Goal: Information Seeking & Learning: Find specific page/section

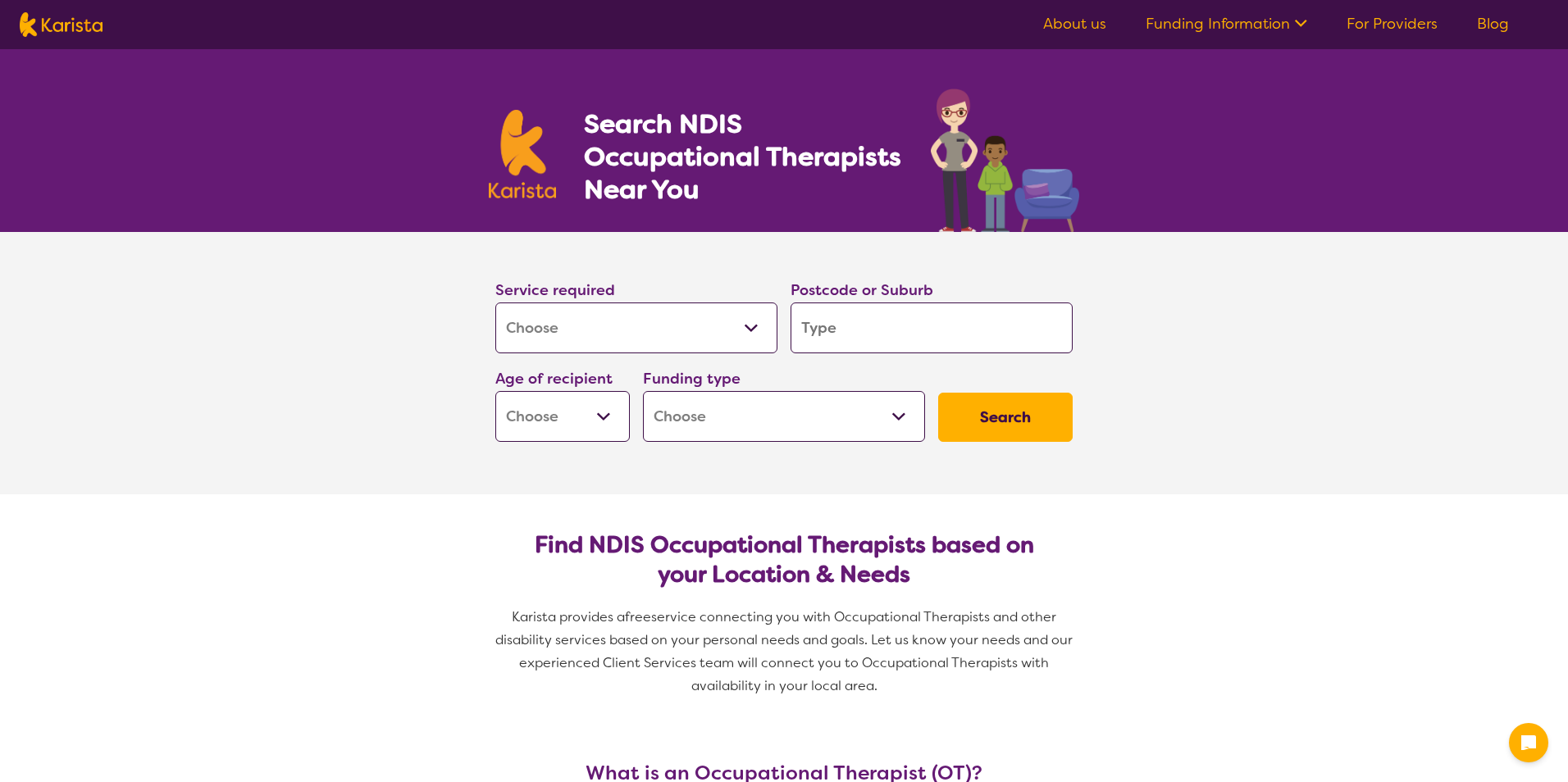
select select "[MEDICAL_DATA]"
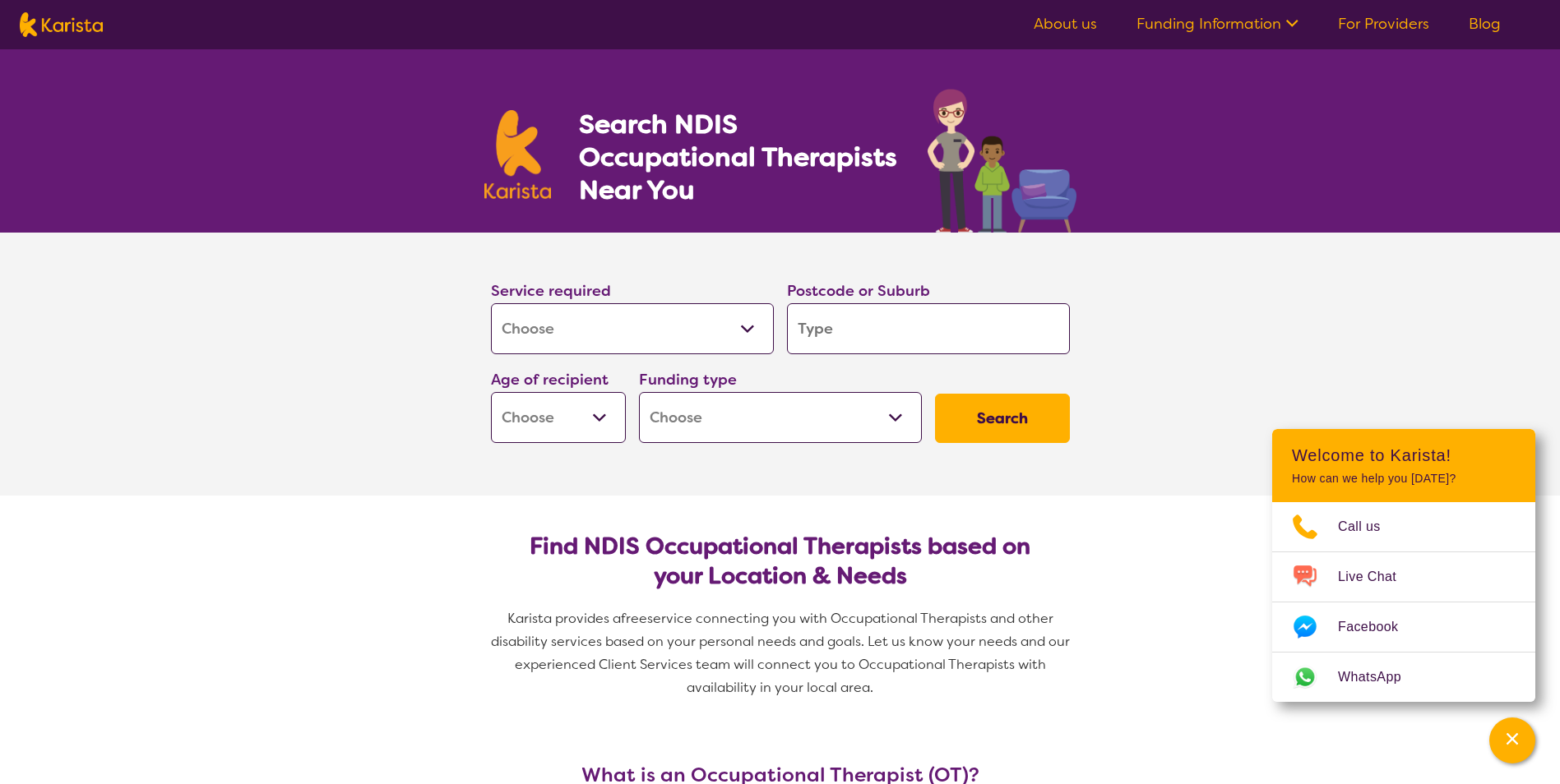
click at [845, 336] on input "search" at bounding box center [928, 328] width 283 height 51
type input "t"
type input "tr"
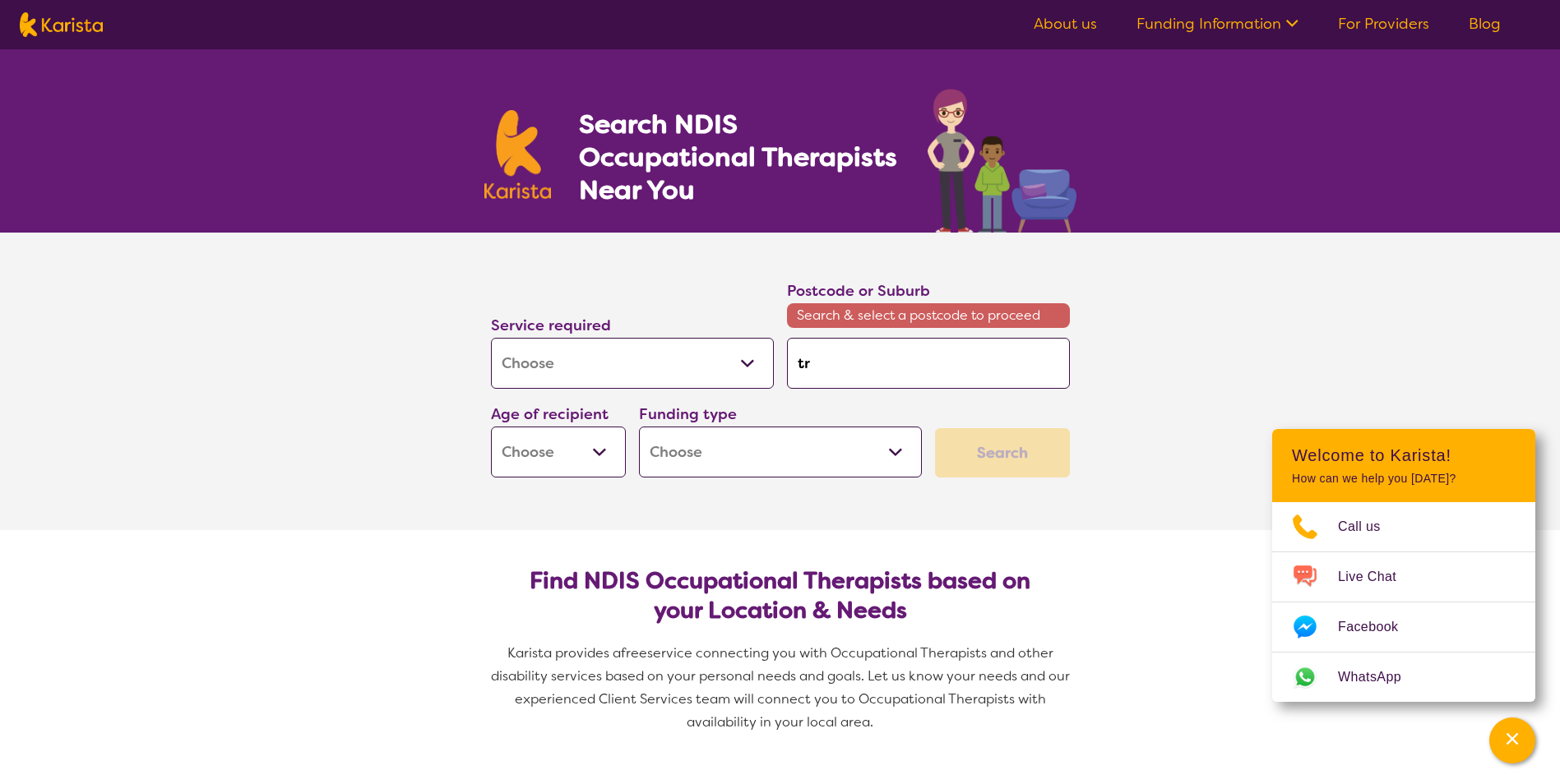
type input "tru"
type input "trug"
type input "truga"
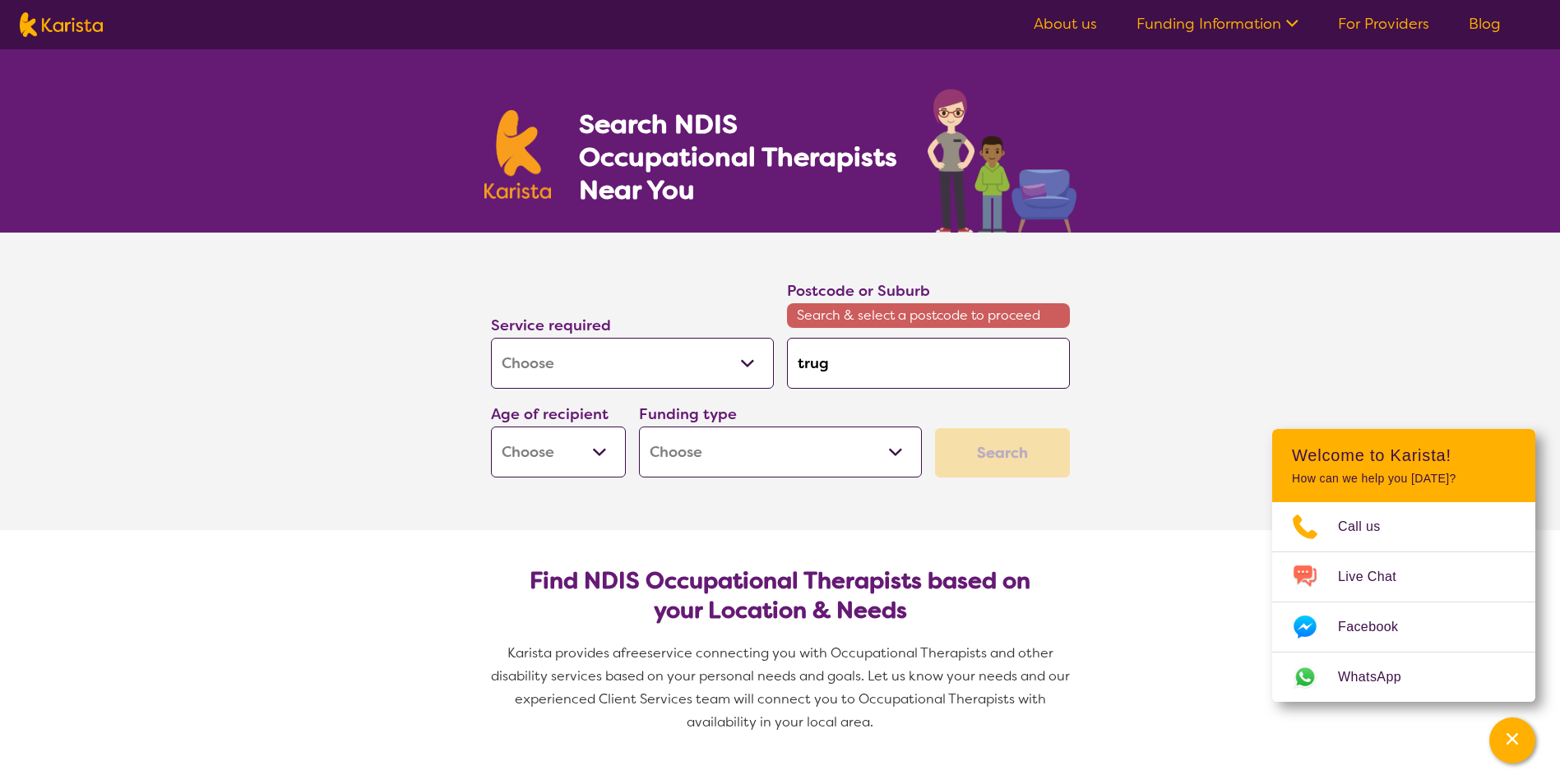
type input "truga"
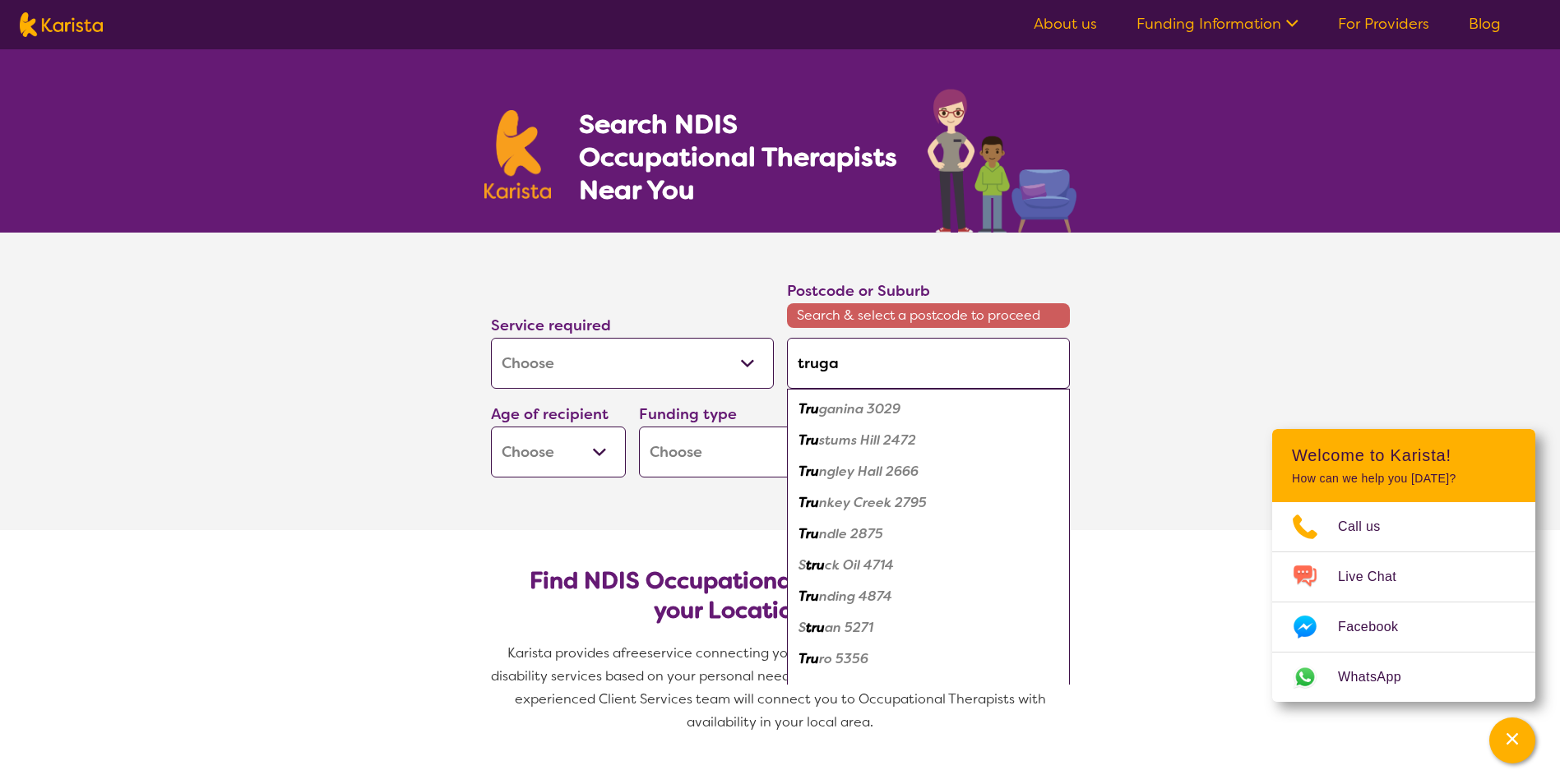
type input "trugan"
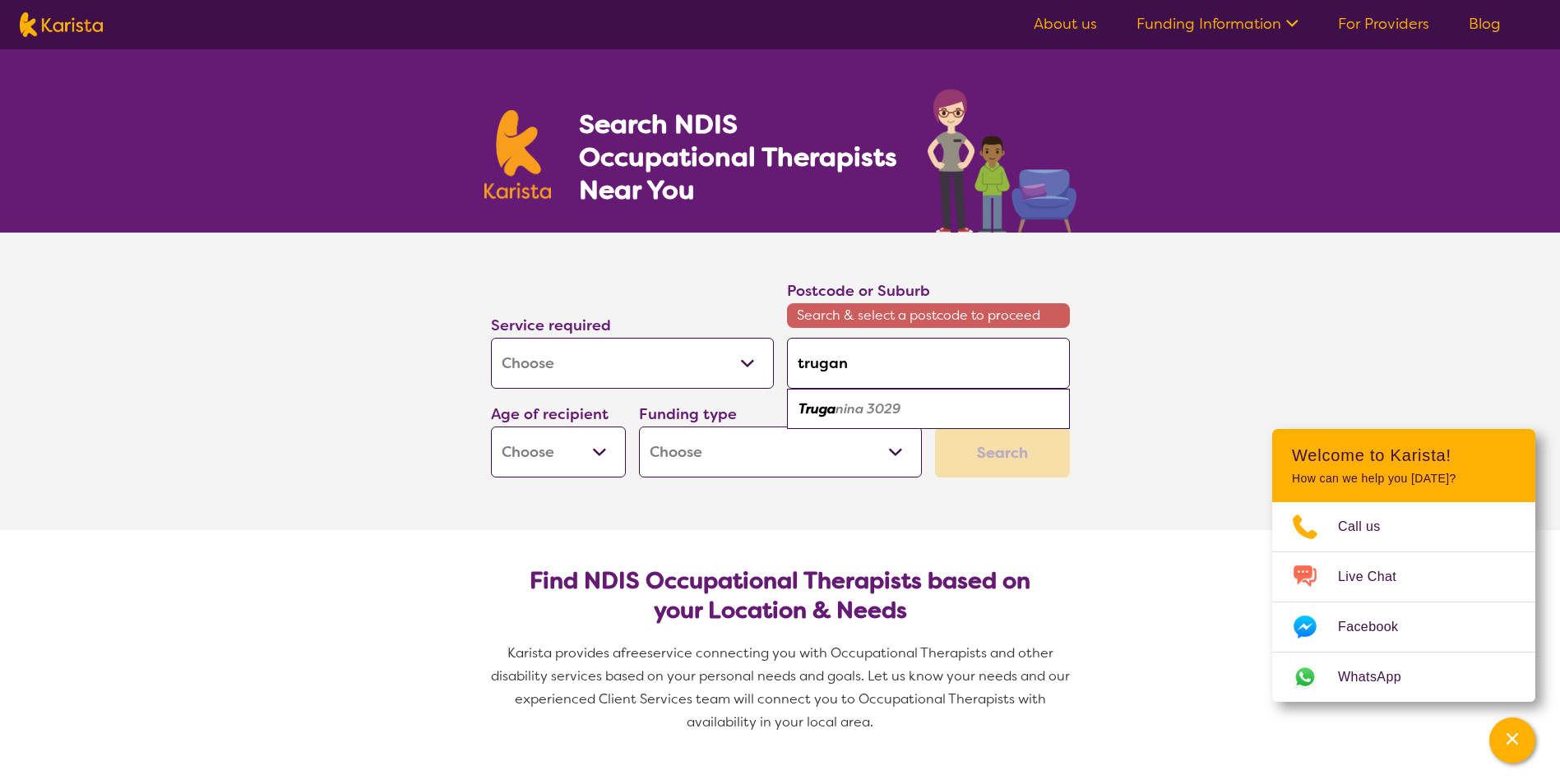
type input "trugani"
type input "truganin"
type input "truganina"
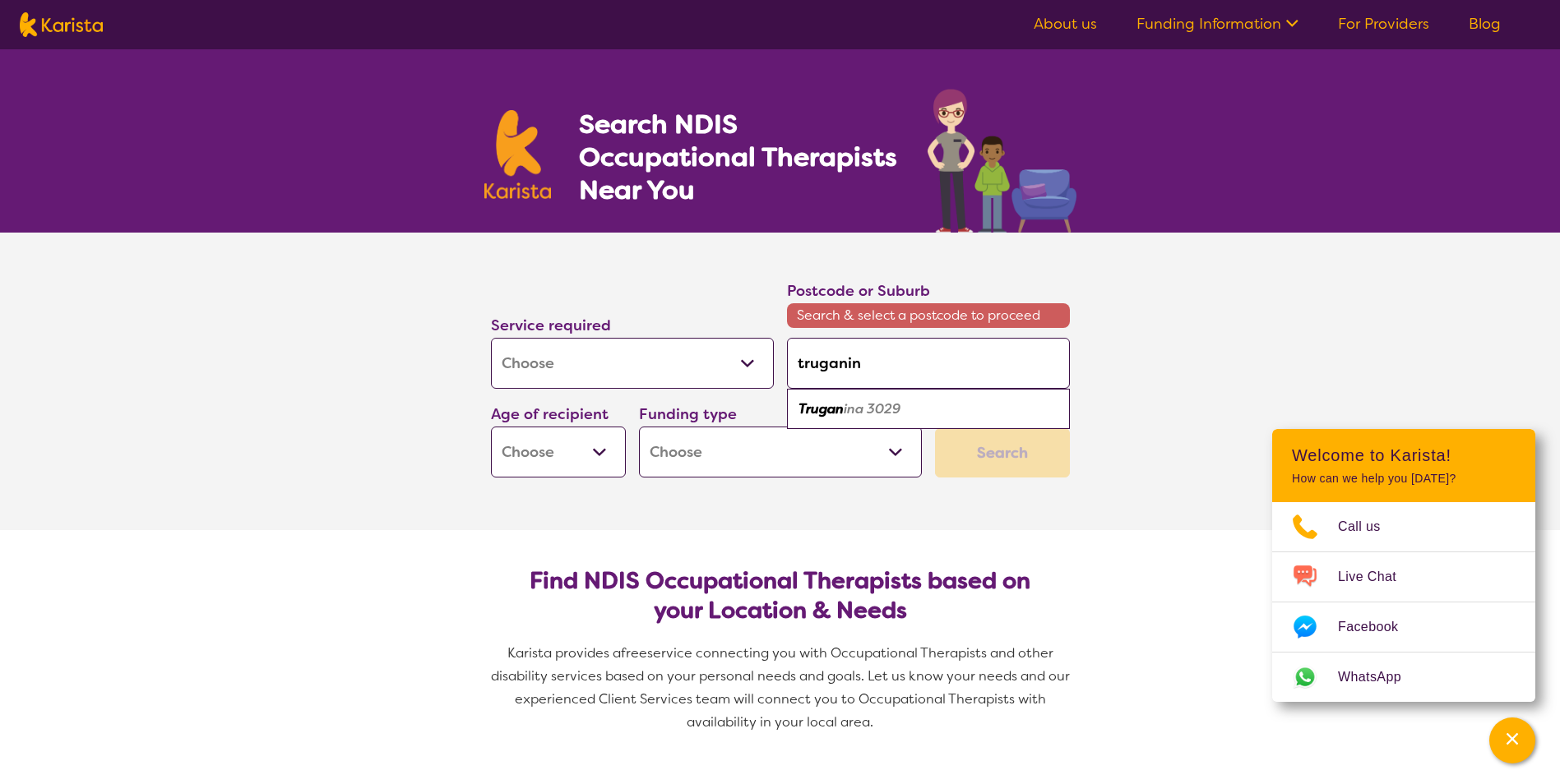
type input "truganina"
click at [872, 407] on em "3029" at bounding box center [880, 408] width 34 height 17
type input "3029"
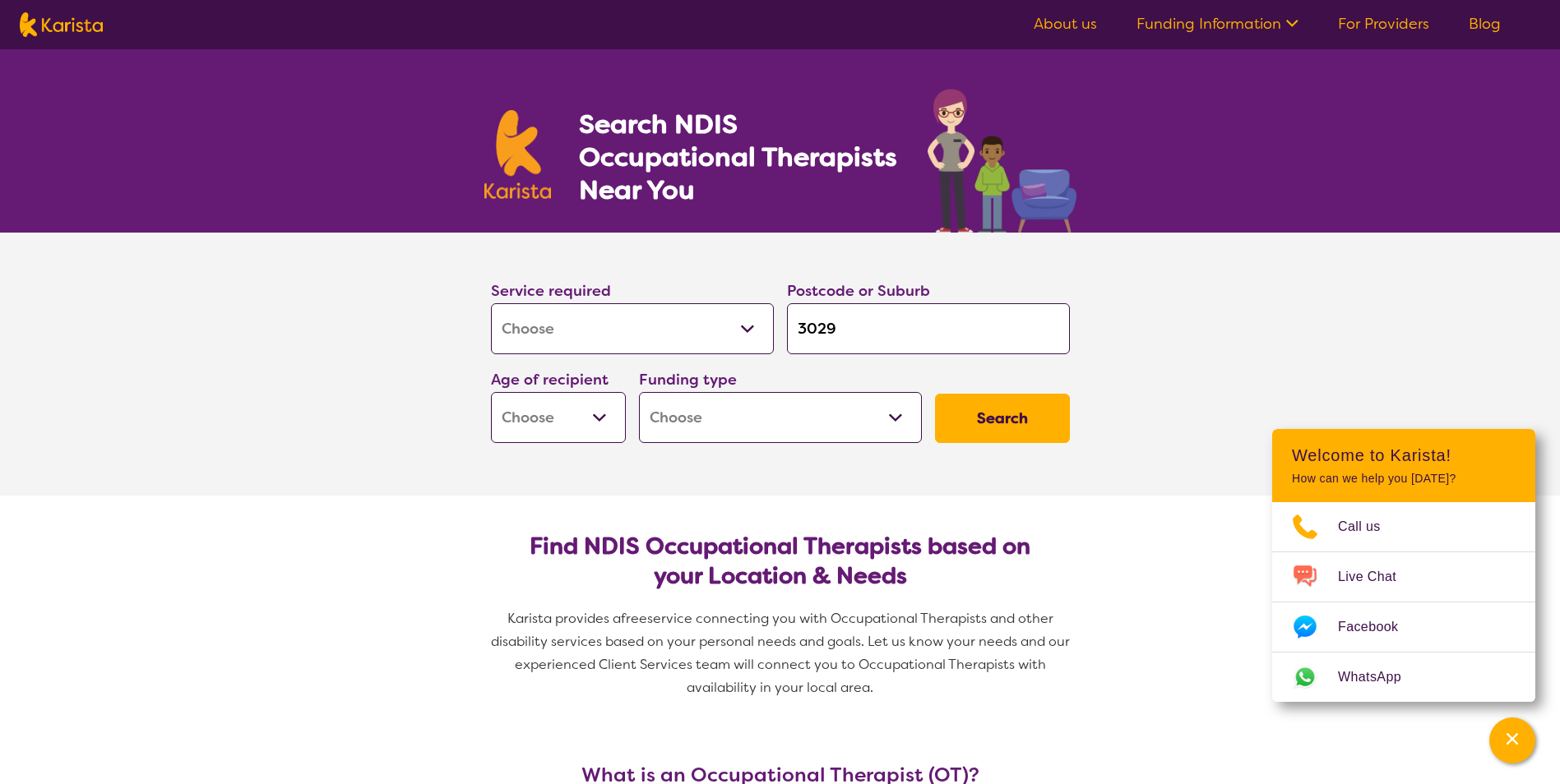
click at [1006, 409] on button "Search" at bounding box center [1003, 419] width 135 height 50
click at [534, 425] on select "Early Childhood - 0 to 9 Child - 10 to 11 Adolescent - 12 to 17 Adult - 18 to 6…" at bounding box center [558, 417] width 135 height 51
select select "AG"
click at [491, 392] on select "Early Childhood - 0 to 9 Child - 10 to 11 Adolescent - 12 to 17 Adult - 18 to 6…" at bounding box center [558, 417] width 135 height 51
select select "AG"
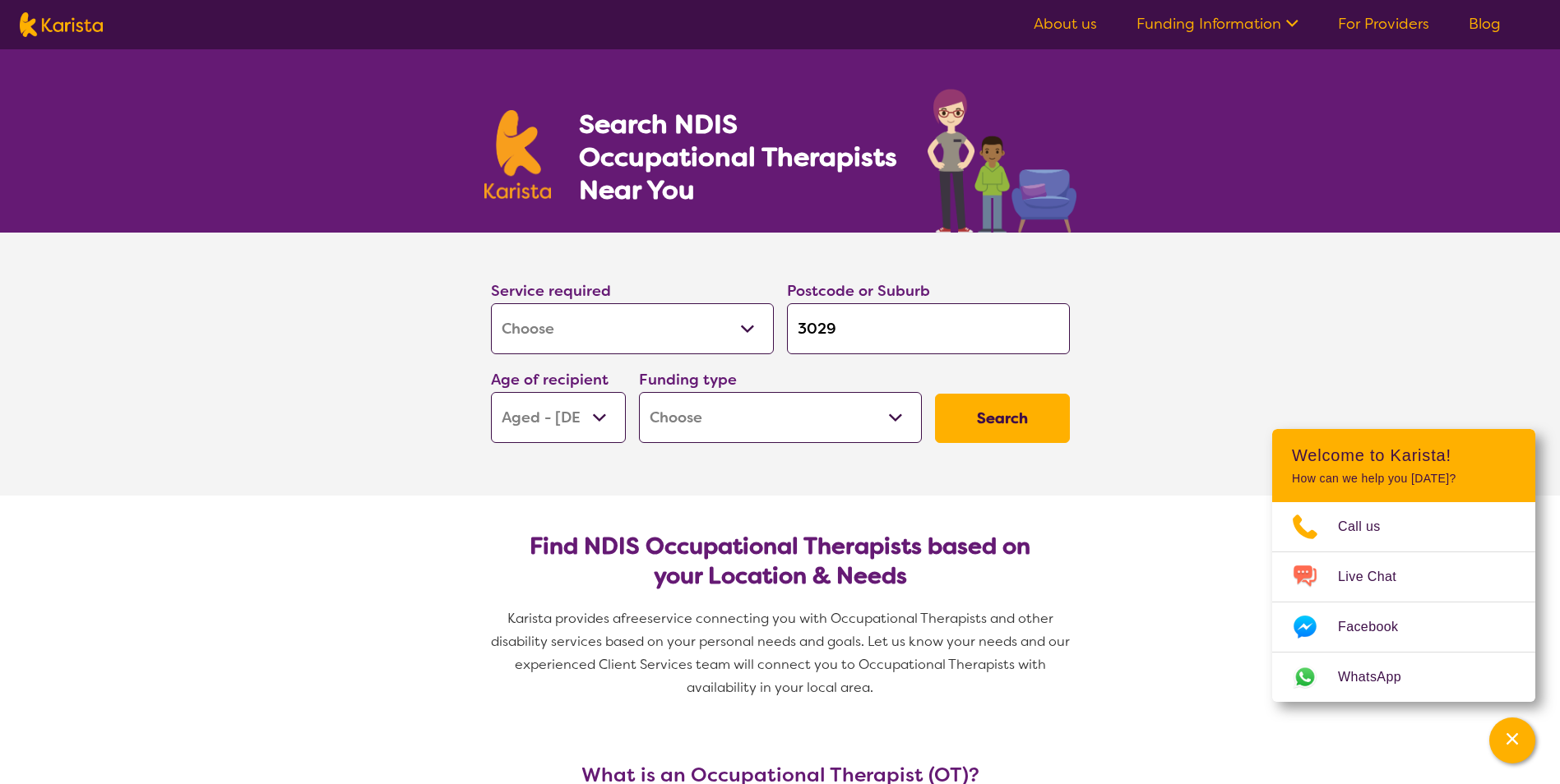
click at [1043, 417] on button "Search" at bounding box center [1003, 419] width 135 height 50
click at [815, 429] on select "Home Care Package (HCP) National Disability Insurance Scheme (NDIS) I don't know" at bounding box center [780, 417] width 283 height 51
select select "NDIS"
click at [639, 392] on select "Home Care Package (HCP) National Disability Insurance Scheme (NDIS) I don't know" at bounding box center [780, 417] width 283 height 51
select select "NDIS"
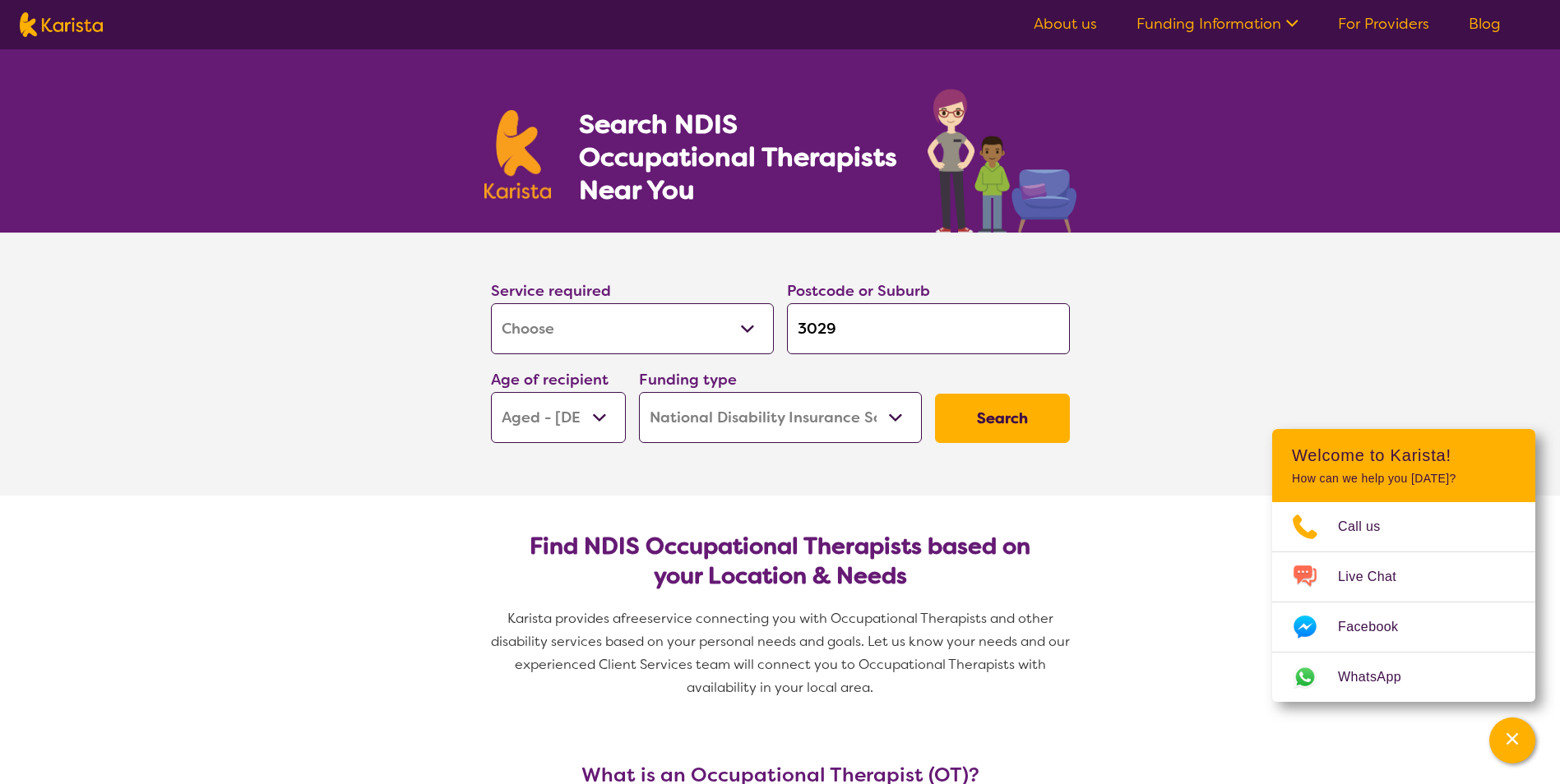
click at [992, 398] on button "Search" at bounding box center [1003, 419] width 135 height 50
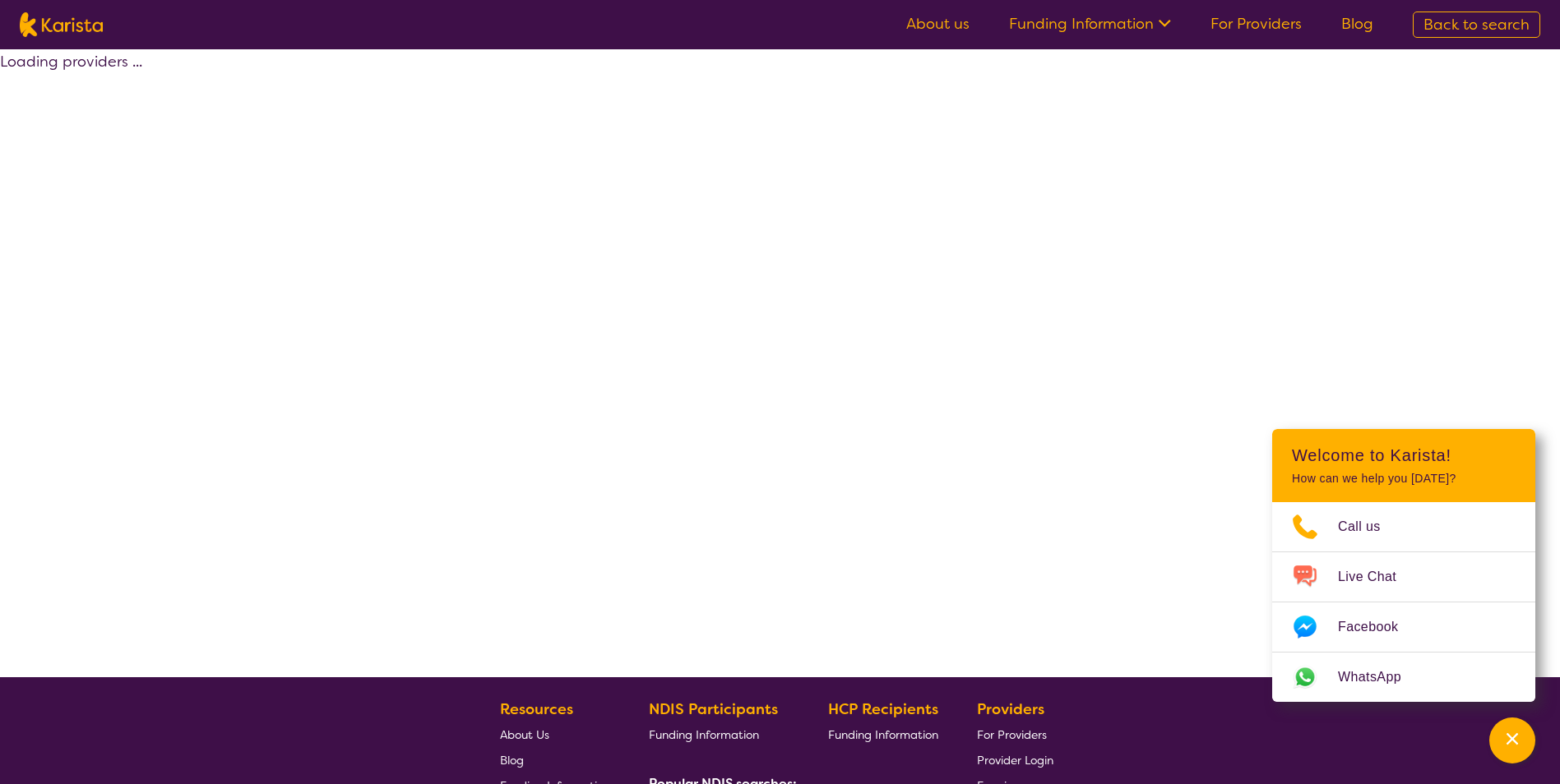
select select "by_score"
